Goal: Find specific page/section: Find specific page/section

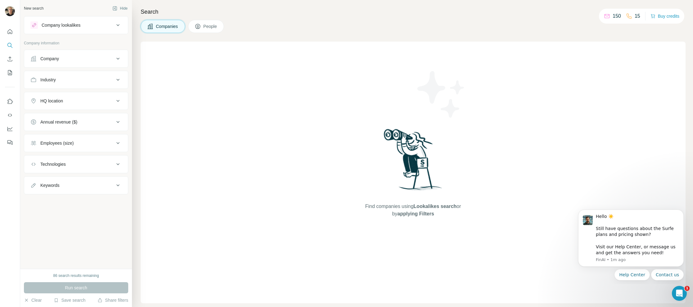
click at [114, 57] on icon at bounding box center [117, 58] width 7 height 7
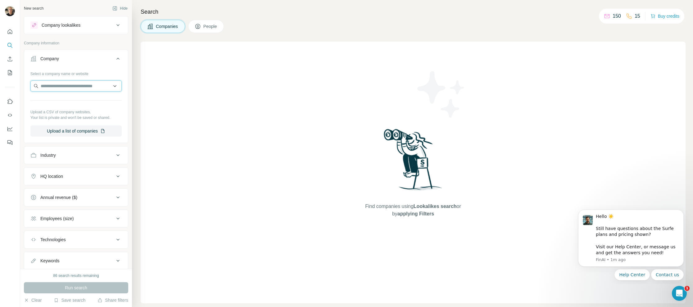
click at [104, 85] on input "text" at bounding box center [75, 85] width 91 height 11
click at [165, 130] on div "Find companies using Lookalikes search or by applying Filters" at bounding box center [413, 173] width 545 height 262
click at [104, 156] on div "Industry" at bounding box center [72, 155] width 84 height 6
click at [112, 169] on icon at bounding box center [115, 171] width 6 height 6
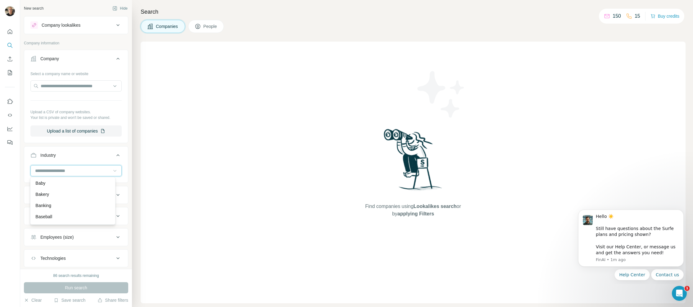
scroll to position [471, 0]
click at [113, 171] on icon at bounding box center [114, 171] width 3 height 2
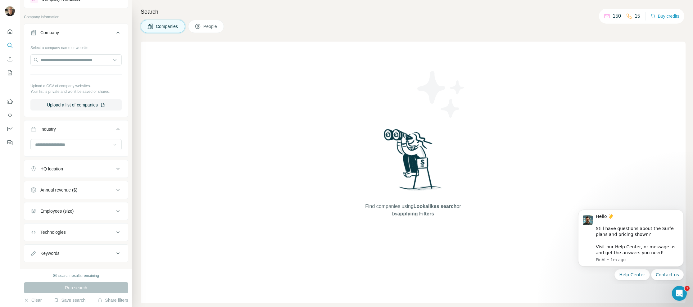
scroll to position [35, 0]
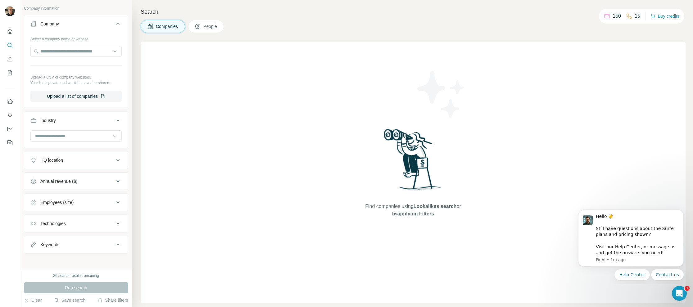
click at [114, 202] on icon at bounding box center [117, 202] width 7 height 7
drag, startPoint x: 50, startPoint y: 275, endPoint x: 111, endPoint y: 278, distance: 61.0
click at [111, 278] on div "86 search results remaining" at bounding box center [76, 276] width 104 height 6
click at [110, 277] on div "86 search results remaining" at bounding box center [76, 276] width 104 height 6
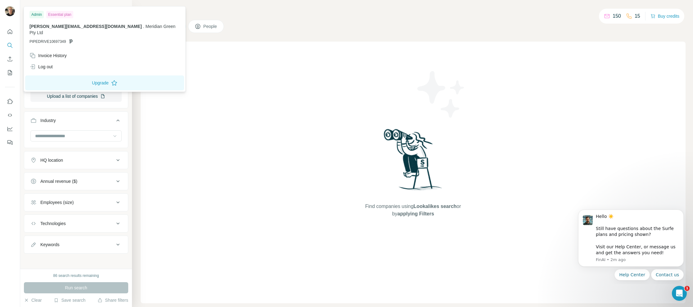
click at [9, 11] on img at bounding box center [10, 11] width 10 height 10
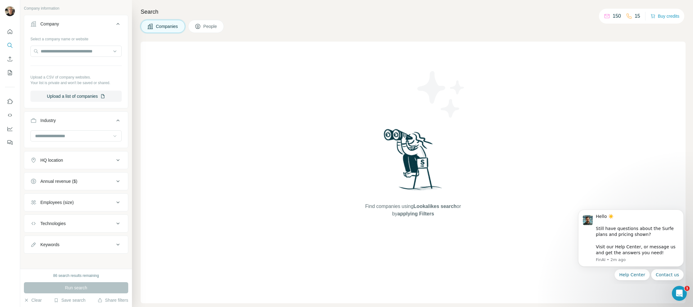
click at [290, 93] on div "Find companies using Lookalikes search or by applying Filters" at bounding box center [413, 173] width 545 height 262
click at [11, 30] on icon "Quick start" at bounding box center [10, 31] width 5 height 5
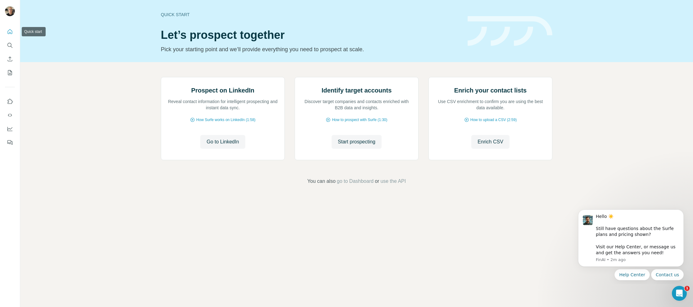
click at [10, 30] on icon "Quick start" at bounding box center [10, 32] width 6 height 6
click at [183, 15] on div "Quick start" at bounding box center [310, 14] width 299 height 6
click at [10, 45] on icon "Search" at bounding box center [10, 45] width 6 height 6
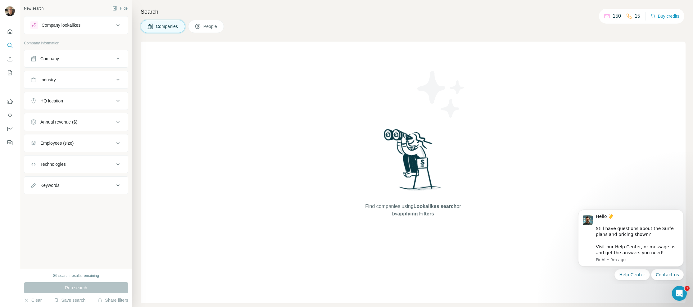
click at [208, 27] on span "People" at bounding box center [210, 26] width 14 height 6
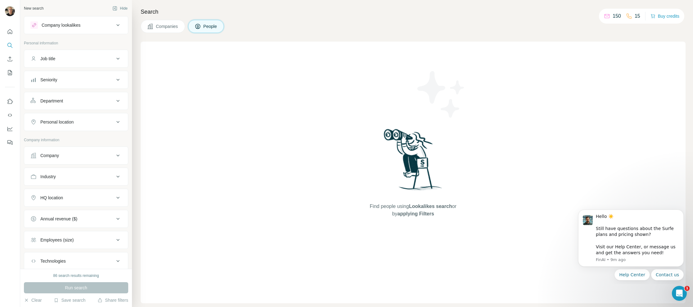
click at [171, 27] on span "Companies" at bounding box center [167, 26] width 23 height 6
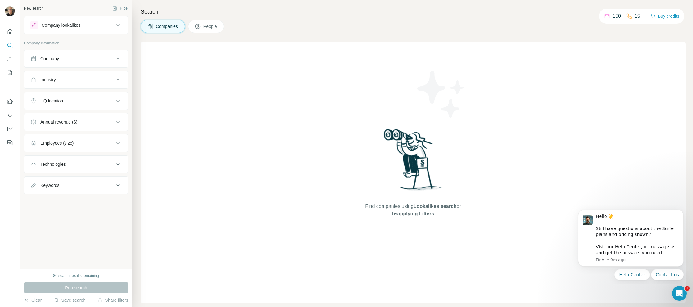
click at [204, 26] on span "People" at bounding box center [210, 26] width 14 height 6
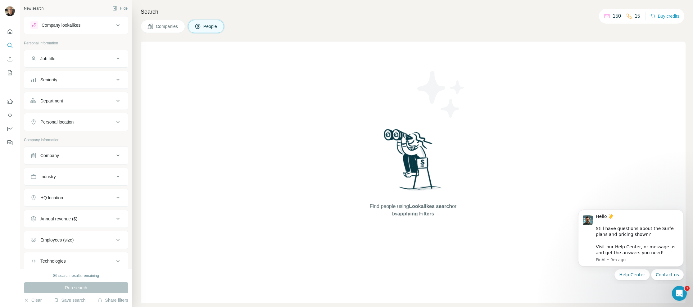
click at [162, 30] on button "Companies" at bounding box center [163, 26] width 44 height 13
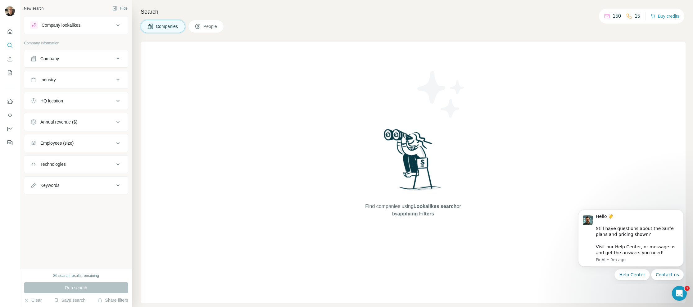
click at [209, 26] on span "People" at bounding box center [210, 26] width 14 height 6
